Goal: Find specific page/section: Find specific page/section

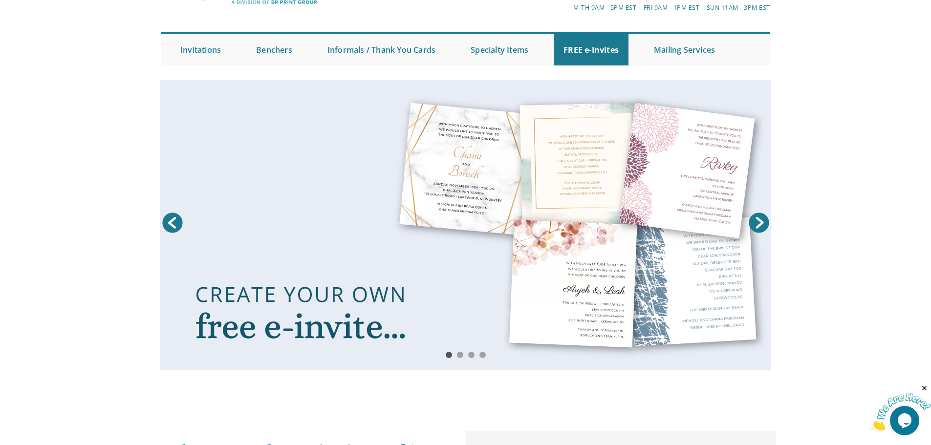
scroll to position [98, 0]
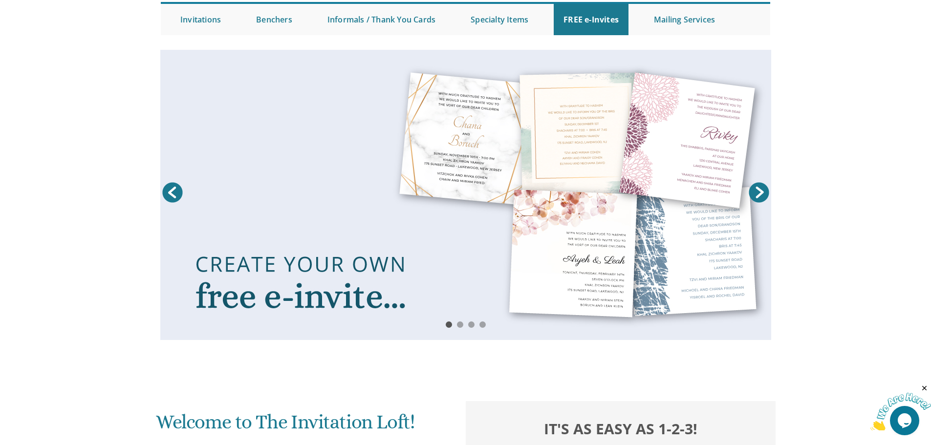
click at [756, 198] on link "Next" at bounding box center [759, 192] width 24 height 24
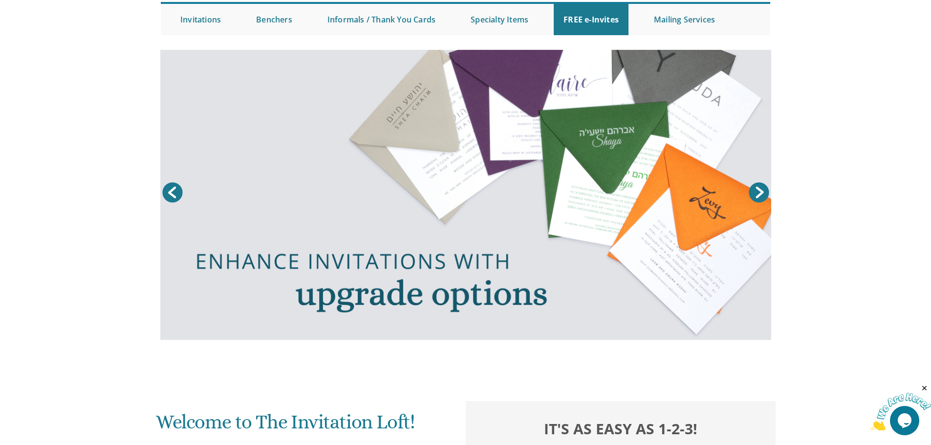
click at [756, 198] on link "Next" at bounding box center [759, 192] width 24 height 24
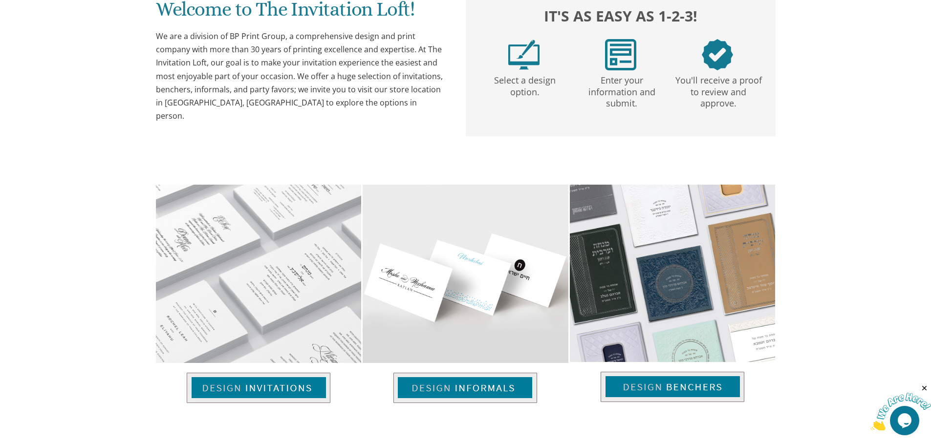
scroll to position [485, 0]
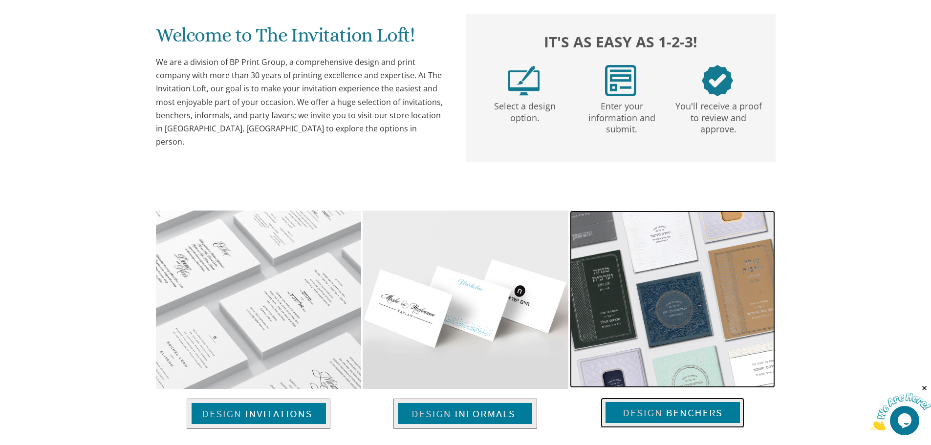
click at [680, 412] on img at bounding box center [673, 413] width 144 height 30
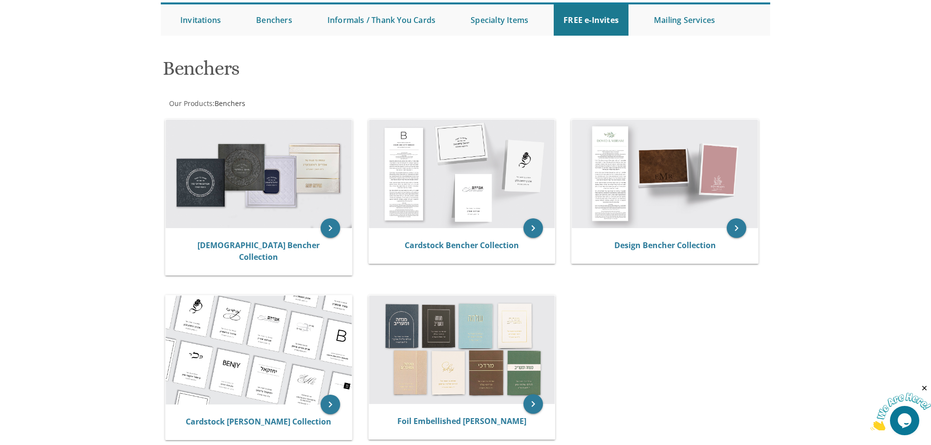
scroll to position [98, 0]
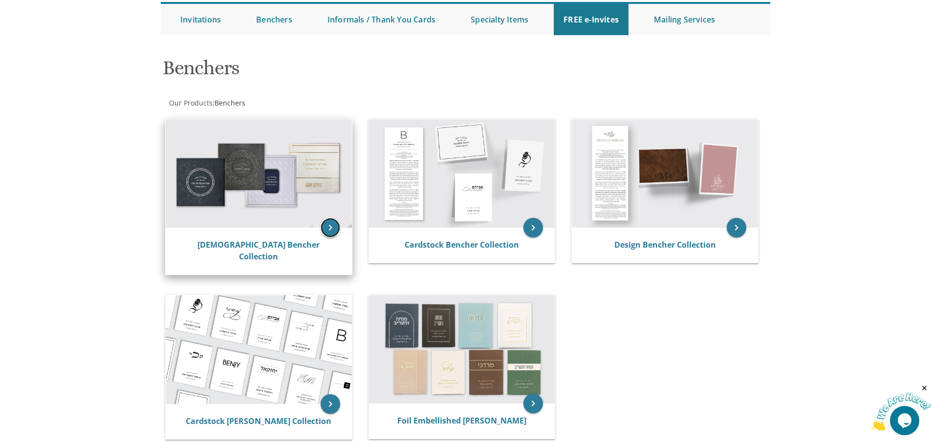
click at [326, 225] on icon "keyboard_arrow_right" at bounding box center [331, 228] width 20 height 20
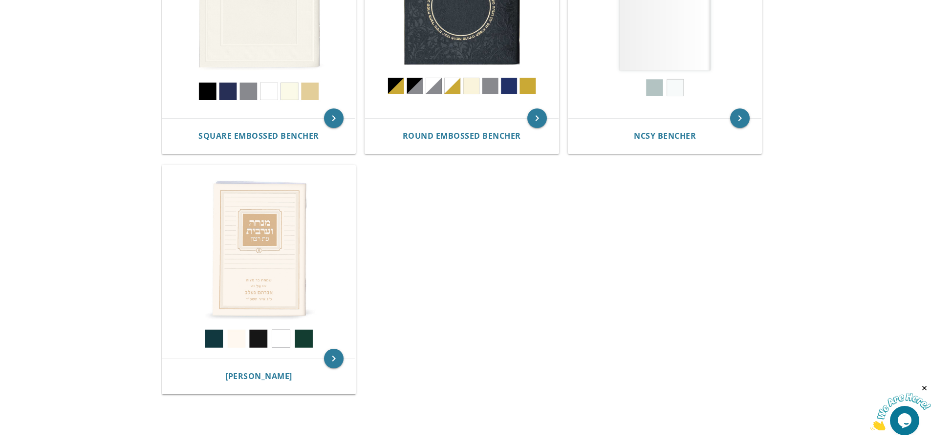
scroll to position [694, 0]
